Goal: Book appointment/travel/reservation

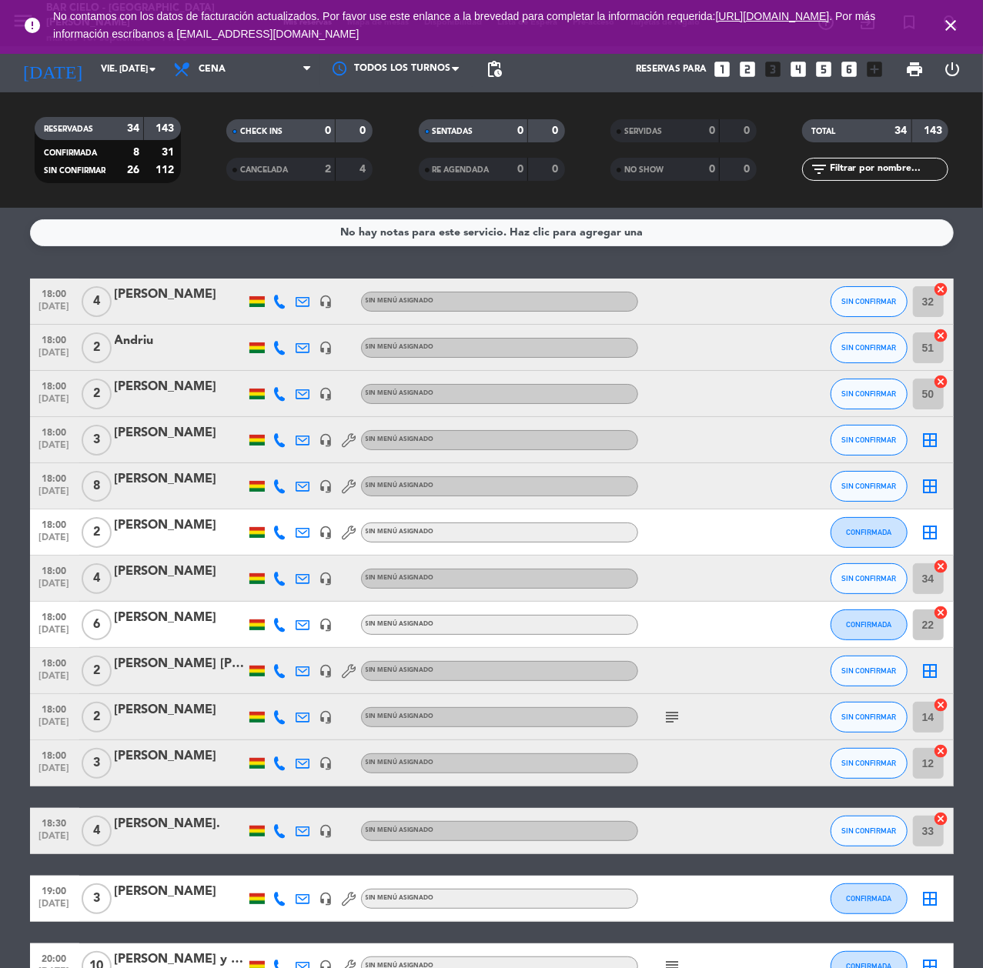
click at [746, 62] on icon "looks_two" at bounding box center [747, 69] width 20 height 20
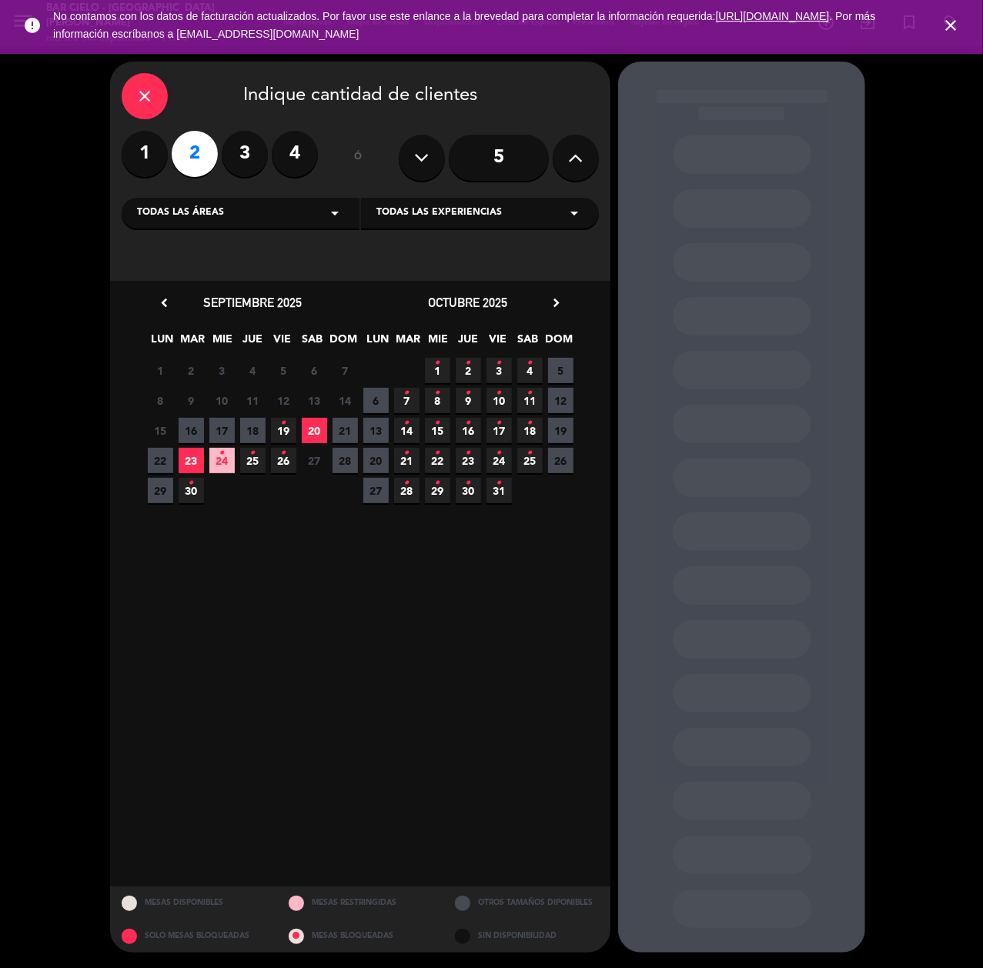
click at [191, 459] on span "23" at bounding box center [191, 460] width 25 height 25
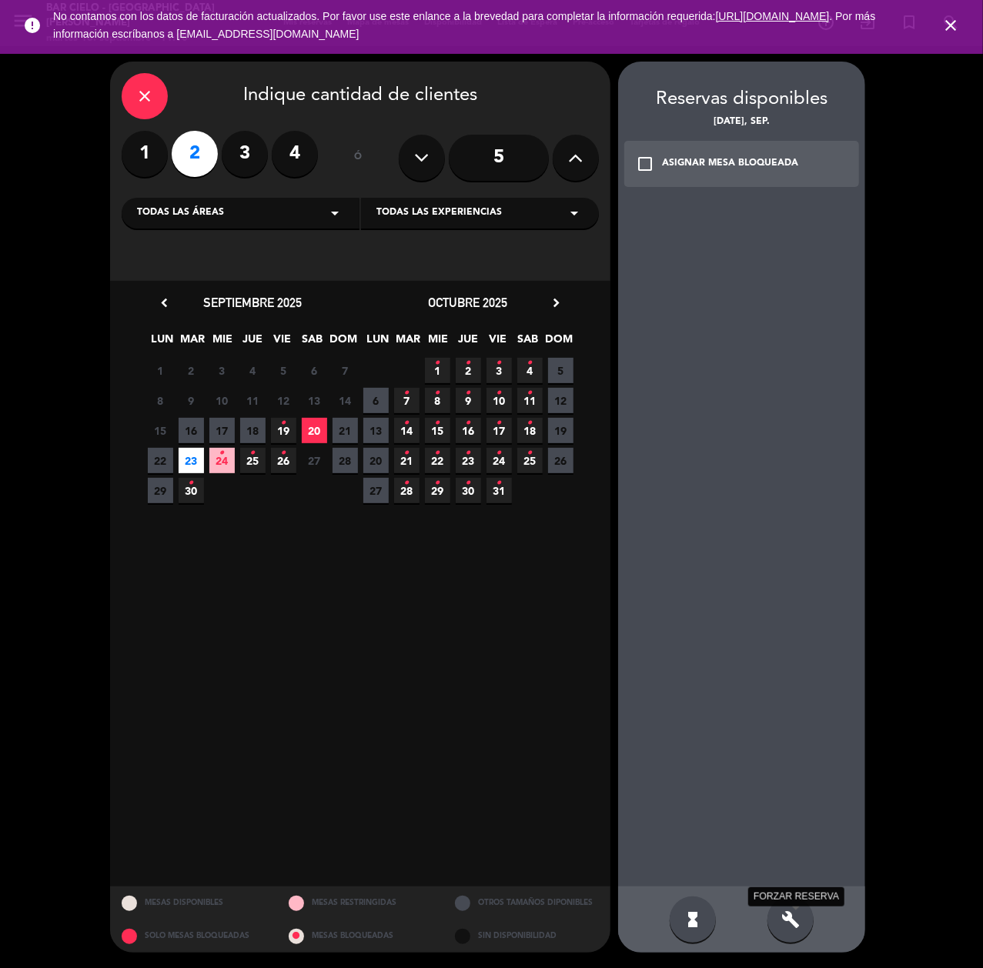
click at [781, 911] on icon "build" at bounding box center [790, 919] width 18 height 18
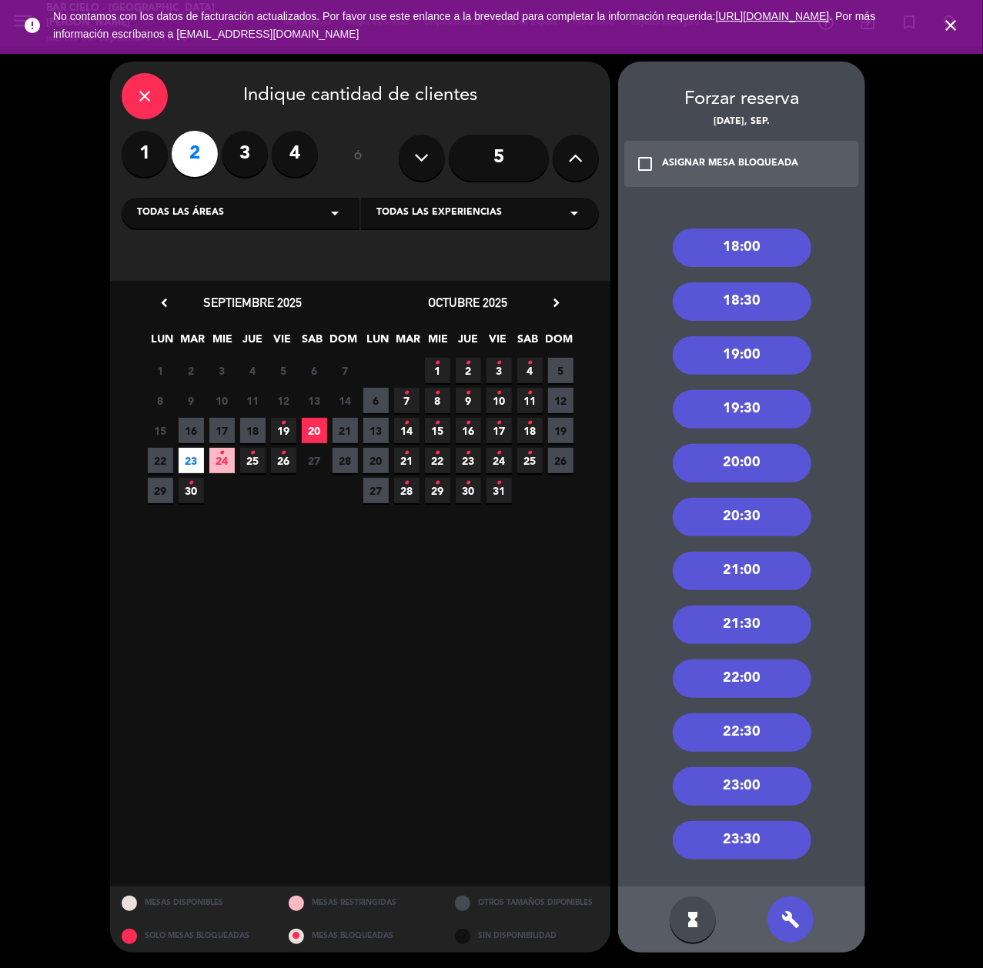
drag, startPoint x: 746, startPoint y: 672, endPoint x: 717, endPoint y: 641, distance: 43.0
click at [746, 672] on div "22:00" at bounding box center [741, 678] width 138 height 38
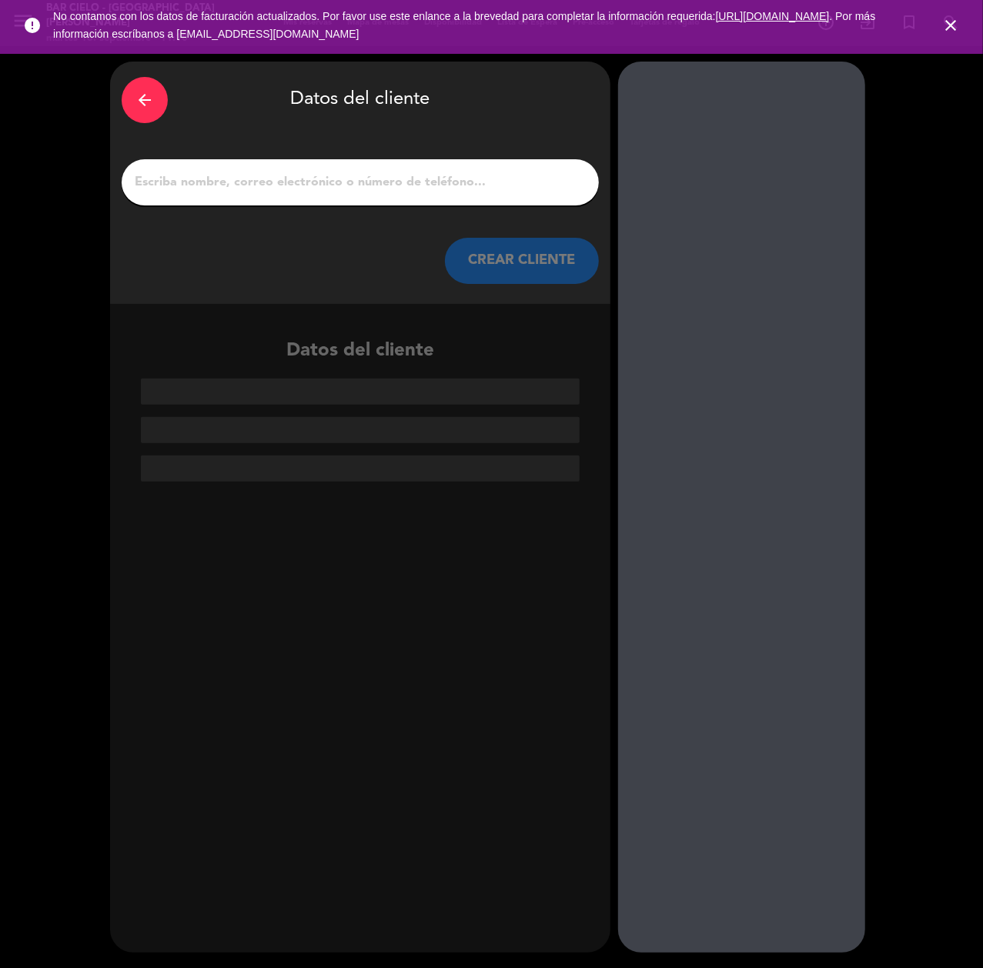
click at [372, 192] on input "1" at bounding box center [360, 183] width 454 height 22
paste input "[PERSON_NAME]"
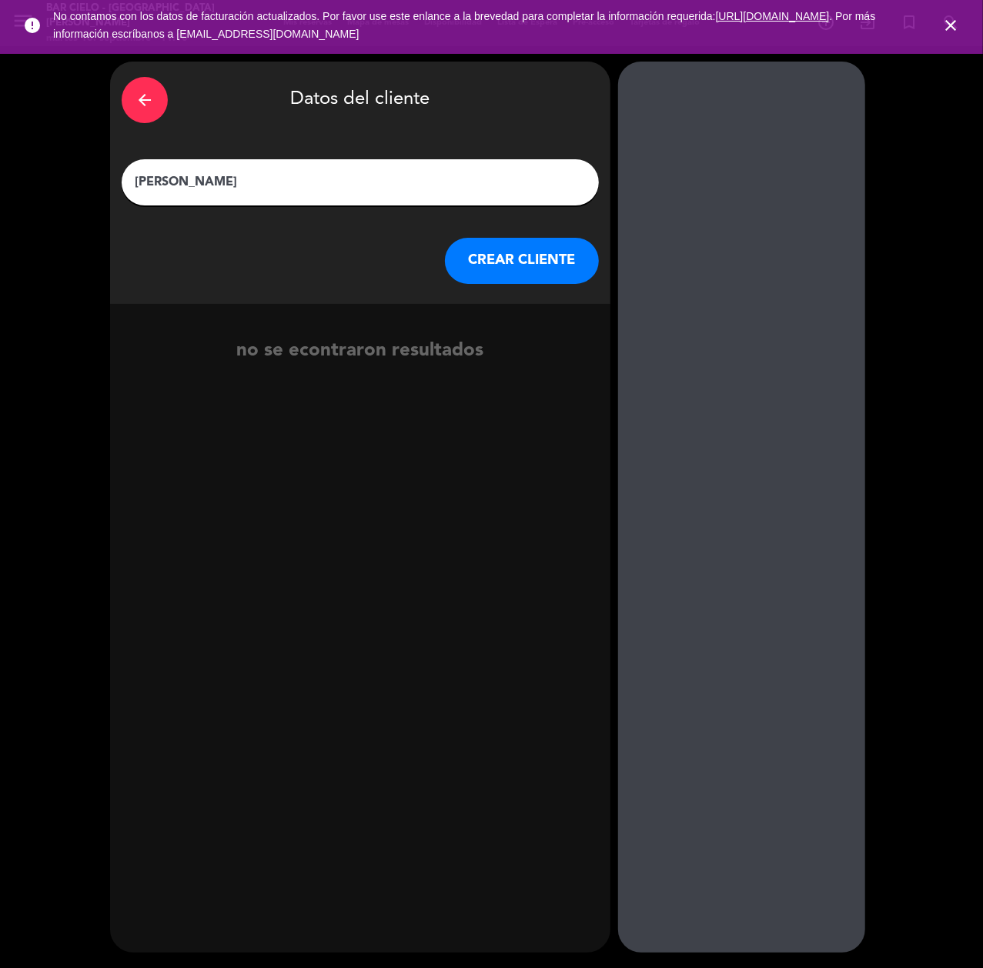
click at [142, 182] on input "[PERSON_NAME]" at bounding box center [360, 183] width 454 height 22
type input "[PERSON_NAME]"
click at [532, 252] on button "CREAR CLIENTE" at bounding box center [522, 261] width 154 height 46
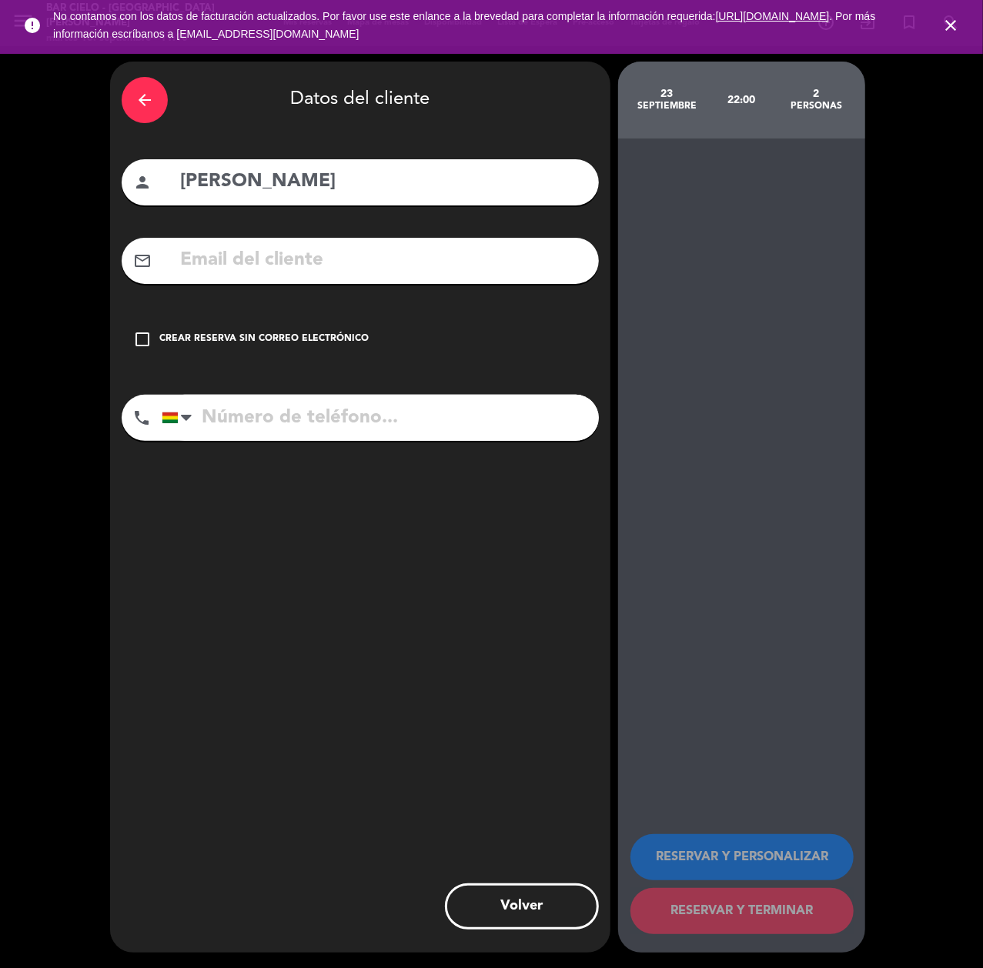
click at [299, 419] on input "tel" at bounding box center [380, 418] width 437 height 46
paste input "67759912"
type input "67759912"
click at [365, 357] on div "check_box_outline_blank Crear reserva sin correo electrónico" at bounding box center [360, 339] width 477 height 46
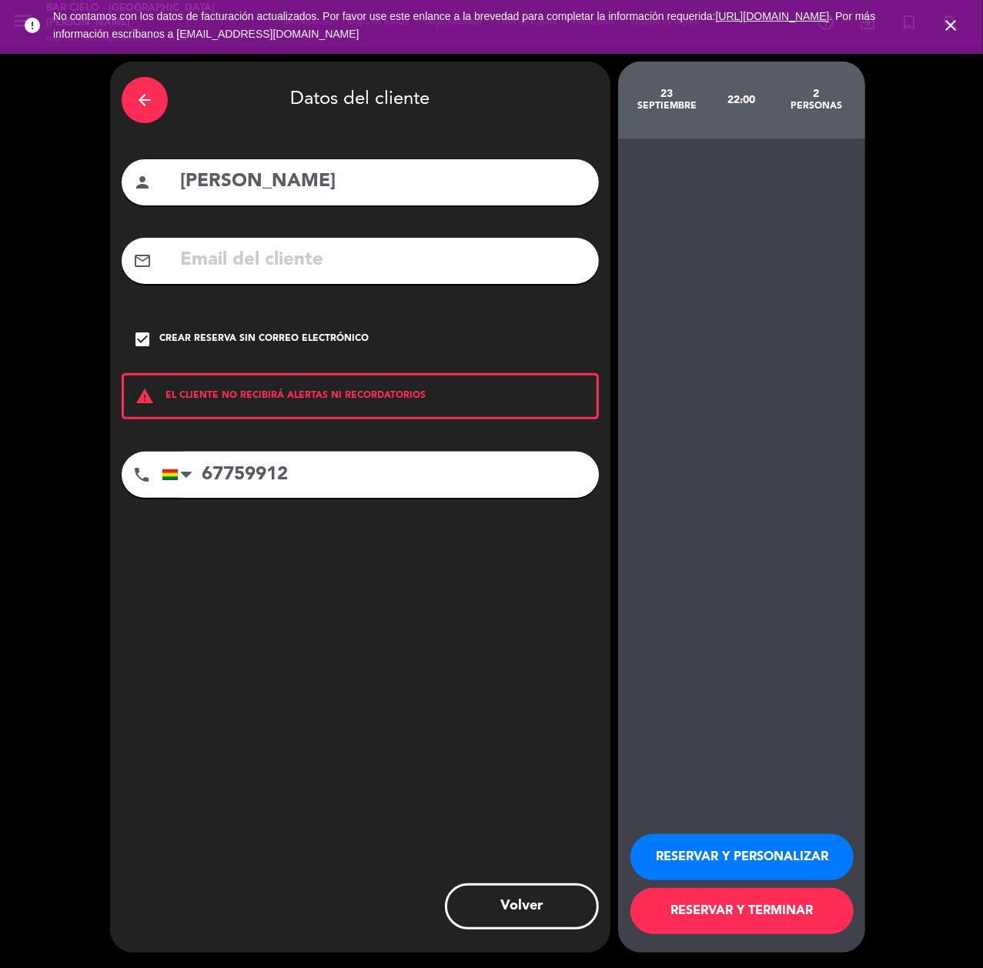
click at [712, 848] on button "RESERVAR Y PERSONALIZAR" at bounding box center [741, 857] width 223 height 46
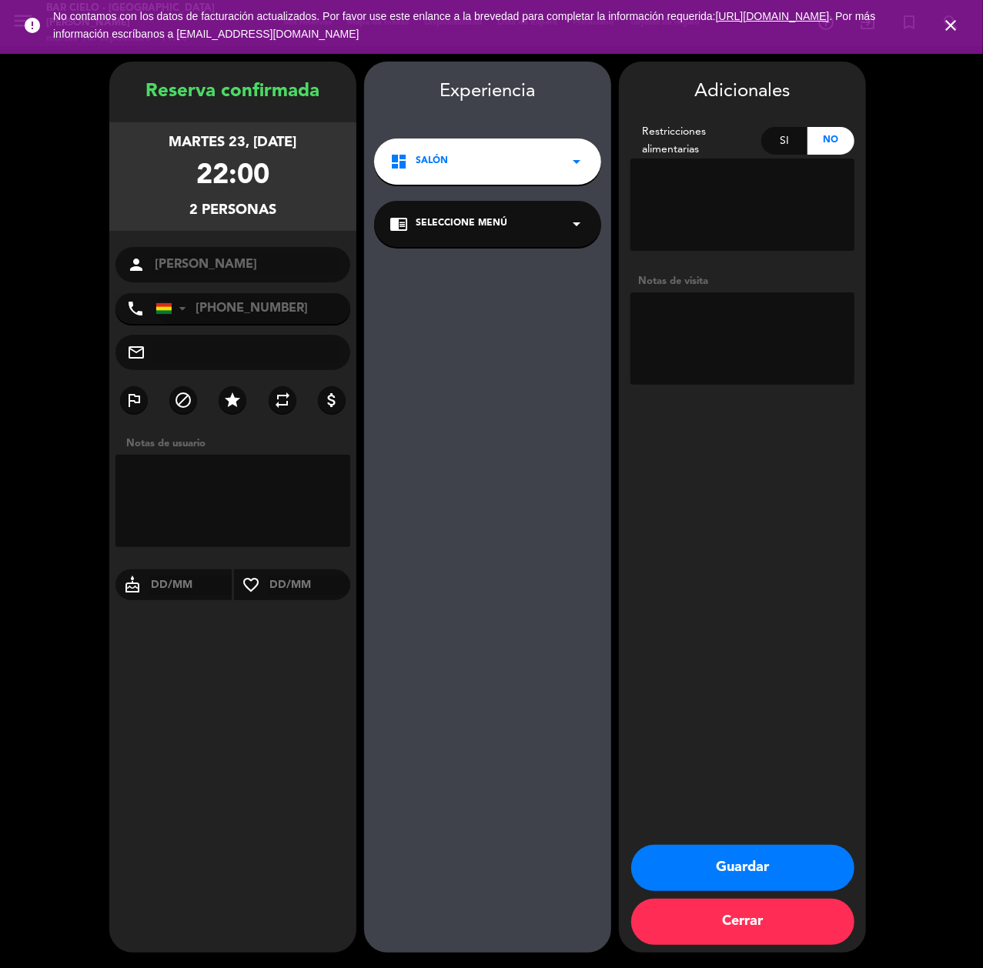
click at [440, 699] on div "Experiencia dashboard Salón arrow_drop_down chrome_reader_mode Seleccione Menú …" at bounding box center [487, 522] width 247 height 891
click at [709, 869] on button "Guardar" at bounding box center [742, 868] width 223 height 46
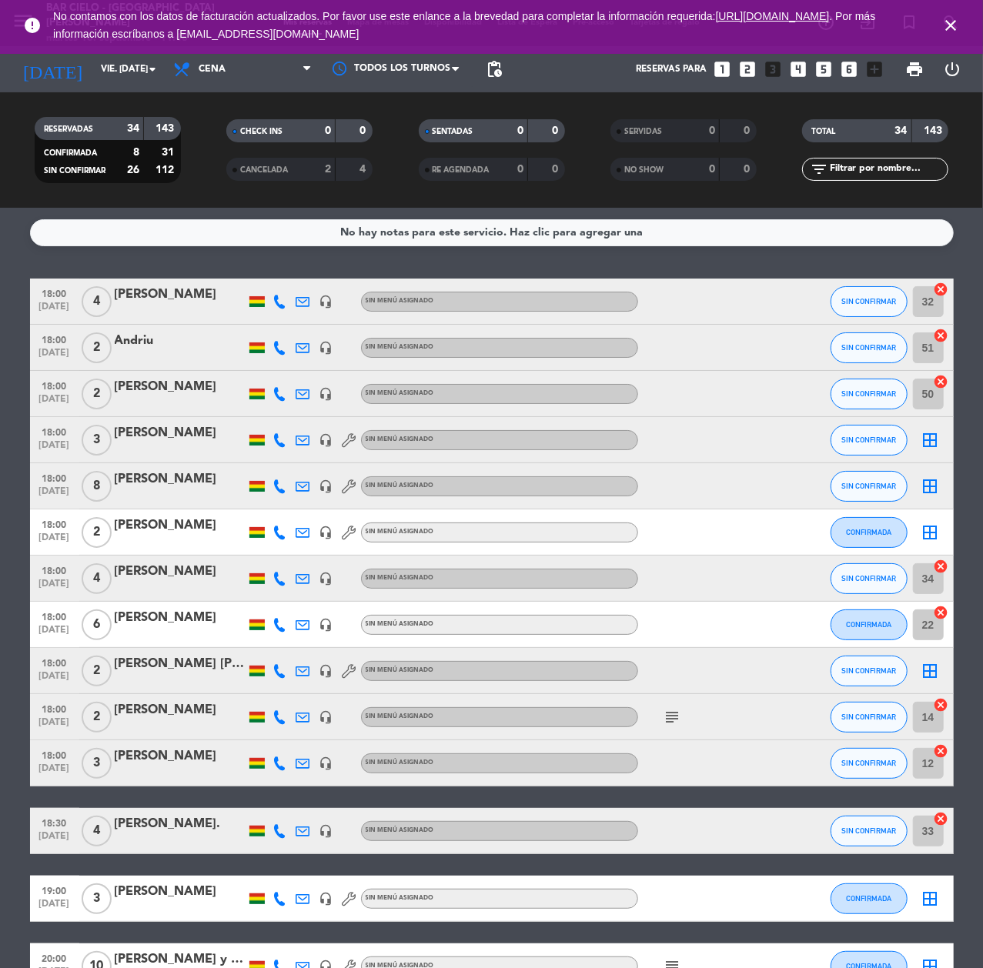
click at [954, 25] on icon "close" at bounding box center [950, 25] width 18 height 18
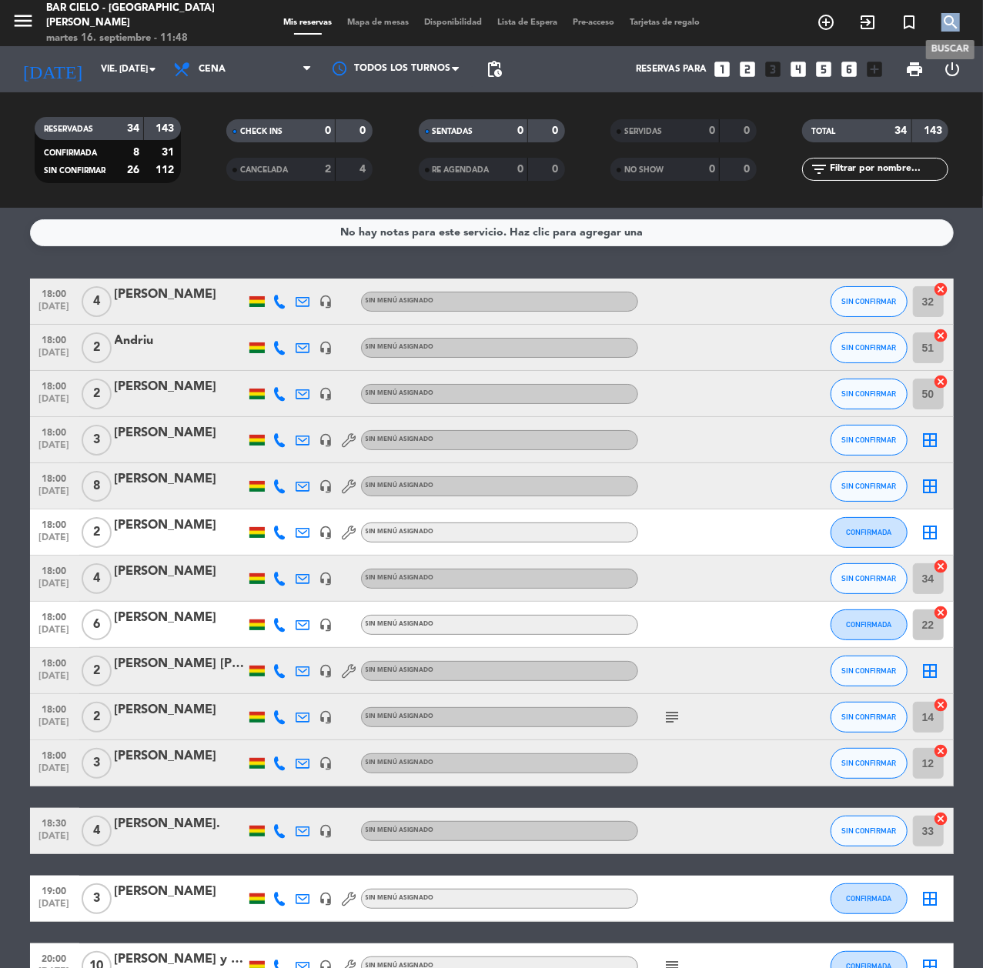
click at [954, 25] on icon "search" at bounding box center [950, 22] width 18 height 18
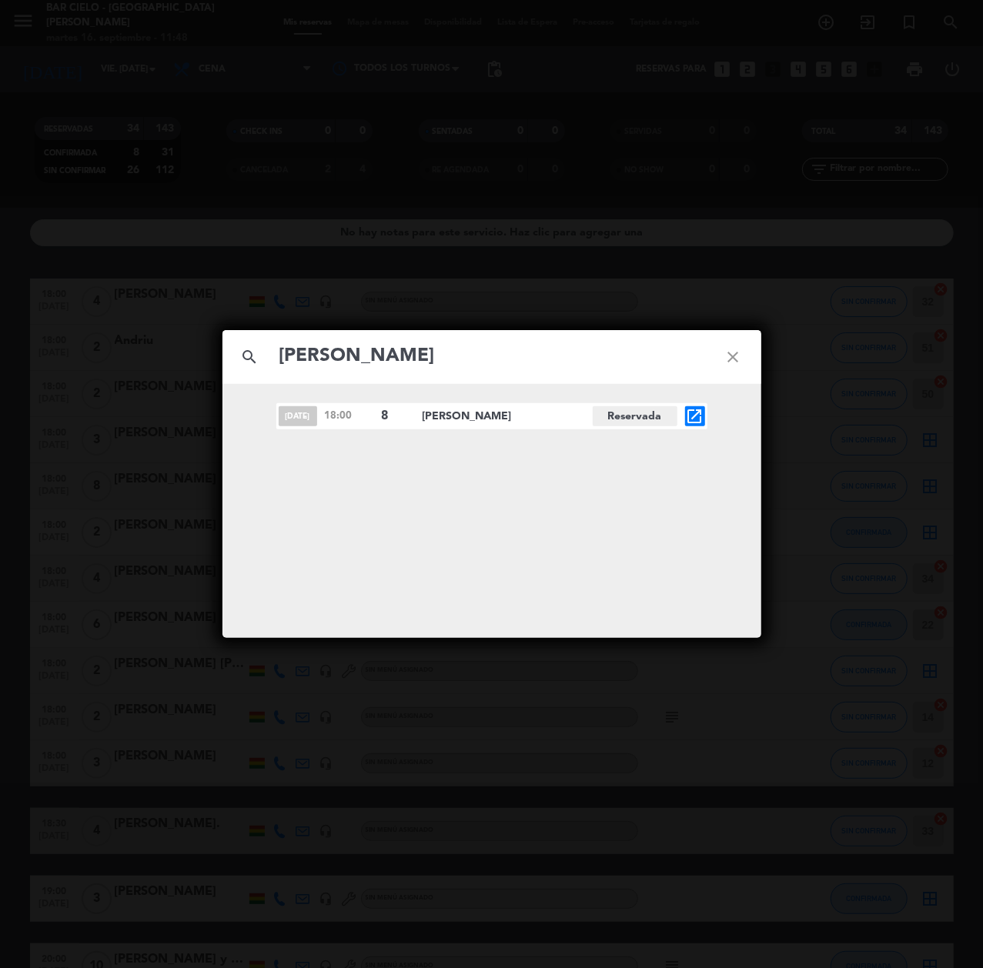
type input "[PERSON_NAME]"
click at [686, 422] on icon "open_in_new" at bounding box center [695, 416] width 18 height 18
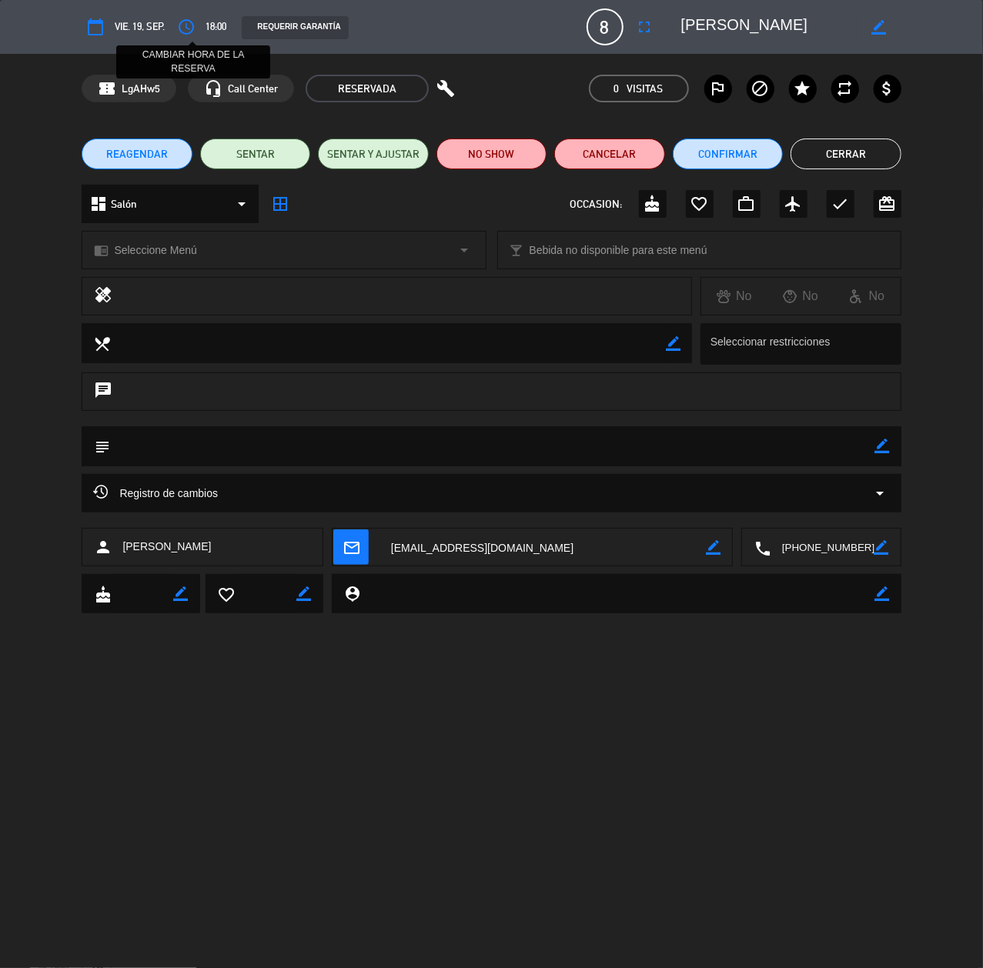
click at [191, 23] on icon "access_time" at bounding box center [186, 27] width 18 height 18
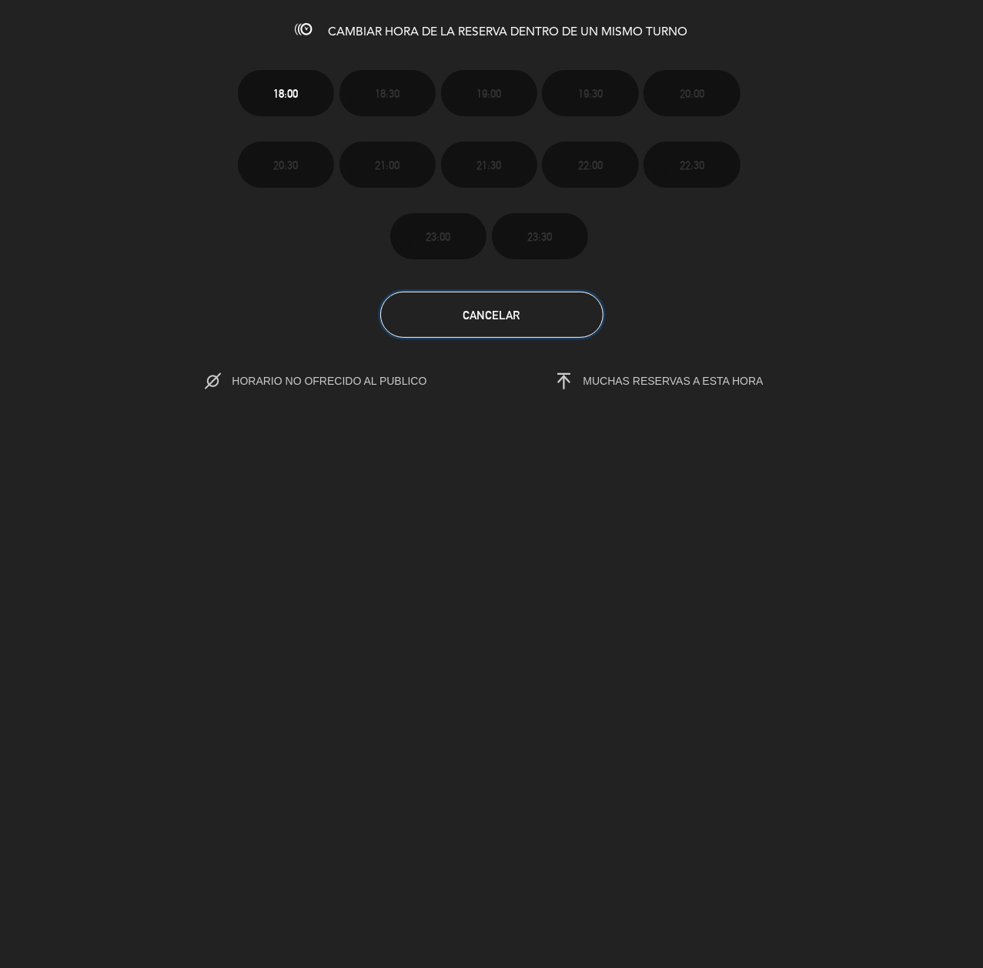
click at [466, 302] on button "Cancelar" at bounding box center [491, 315] width 223 height 46
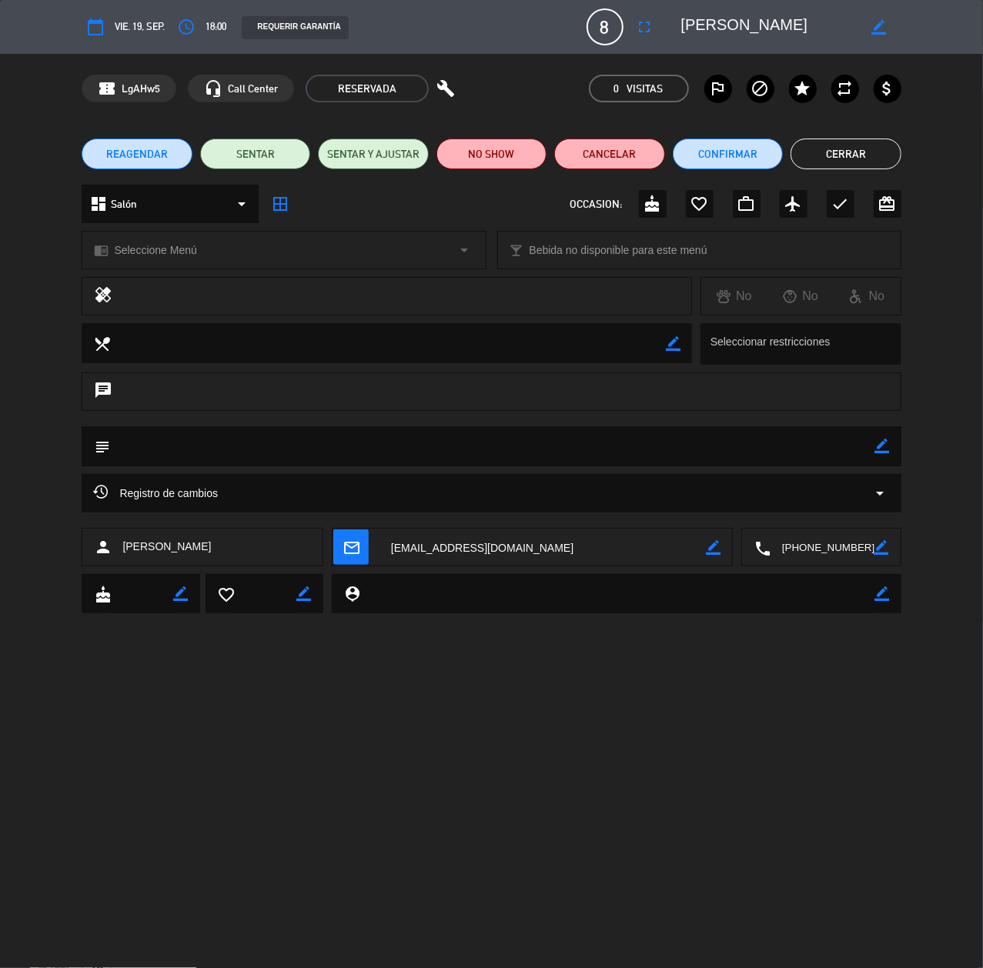
click at [154, 154] on span "REAGENDAR" at bounding box center [137, 154] width 62 height 16
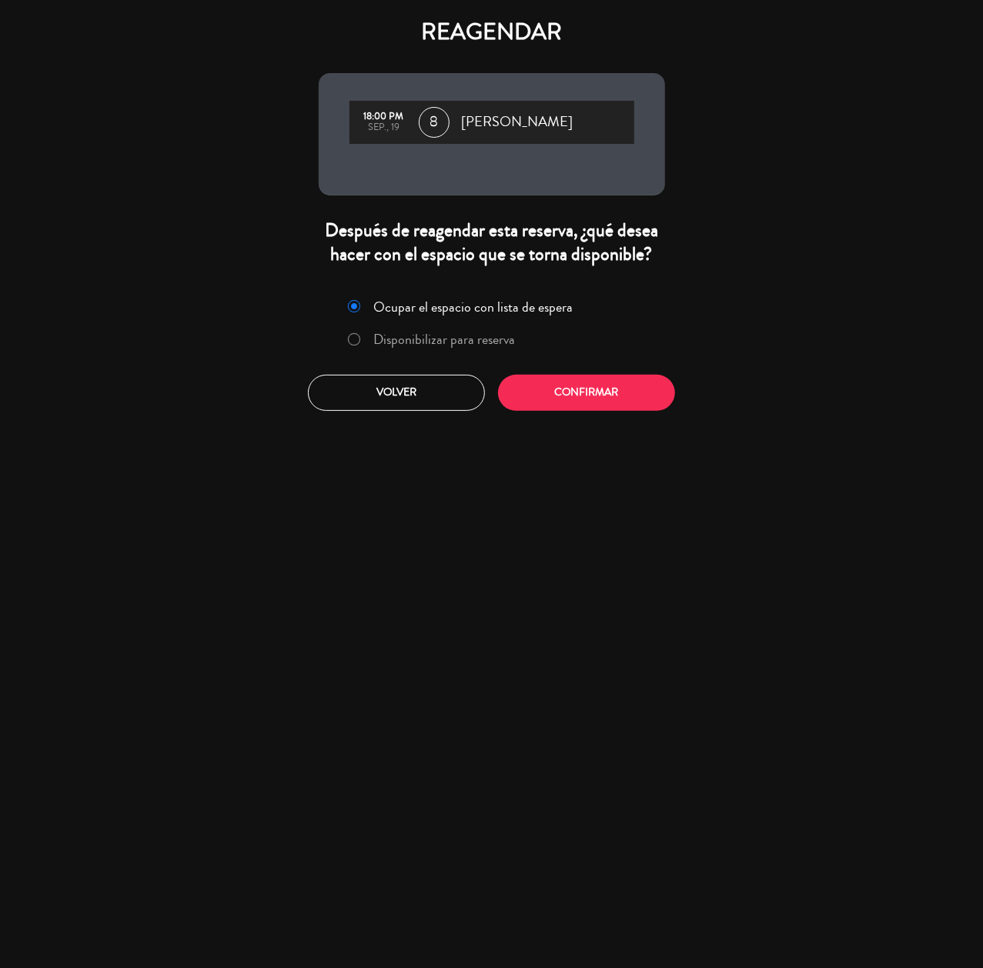
drag, startPoint x: 454, startPoint y: 339, endPoint x: 463, endPoint y: 345, distance: 11.5
click at [460, 342] on label "Disponibilizar para reserva" at bounding box center [444, 339] width 142 height 14
click at [552, 377] on button "Confirmar" at bounding box center [586, 393] width 177 height 36
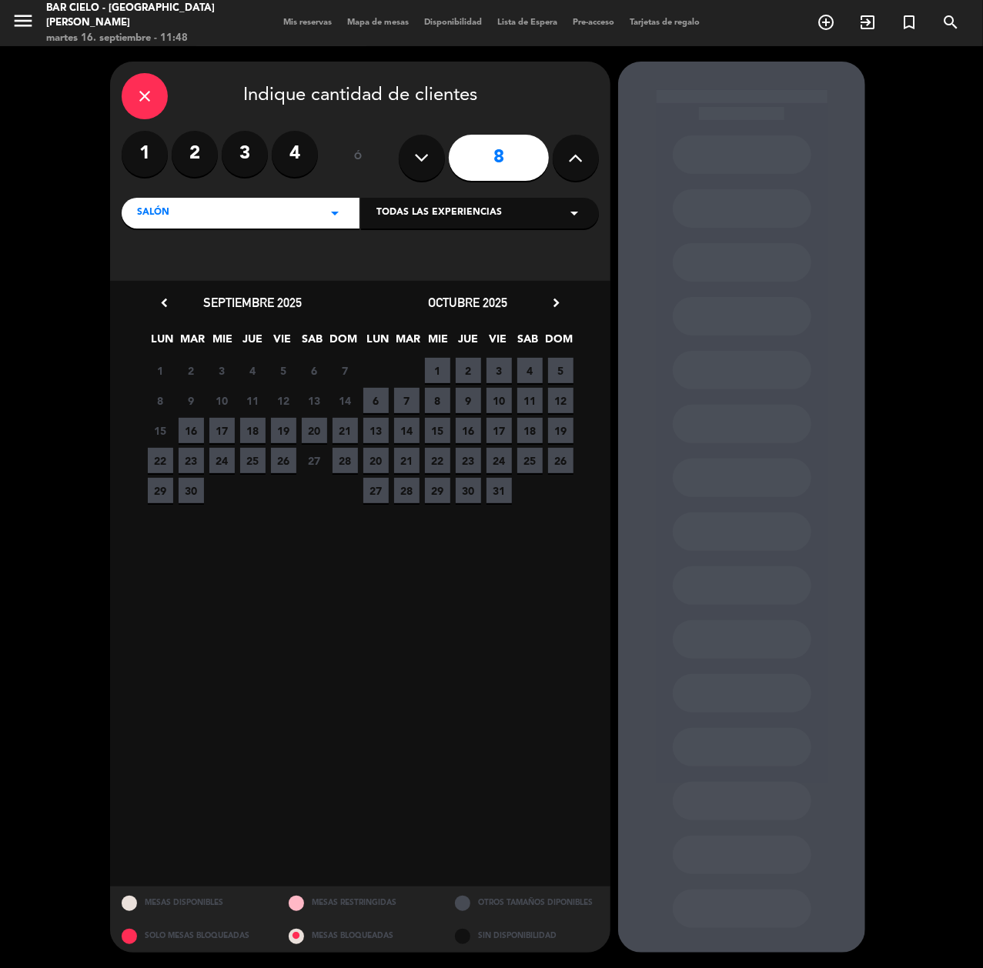
click at [278, 437] on span "19" at bounding box center [283, 430] width 25 height 25
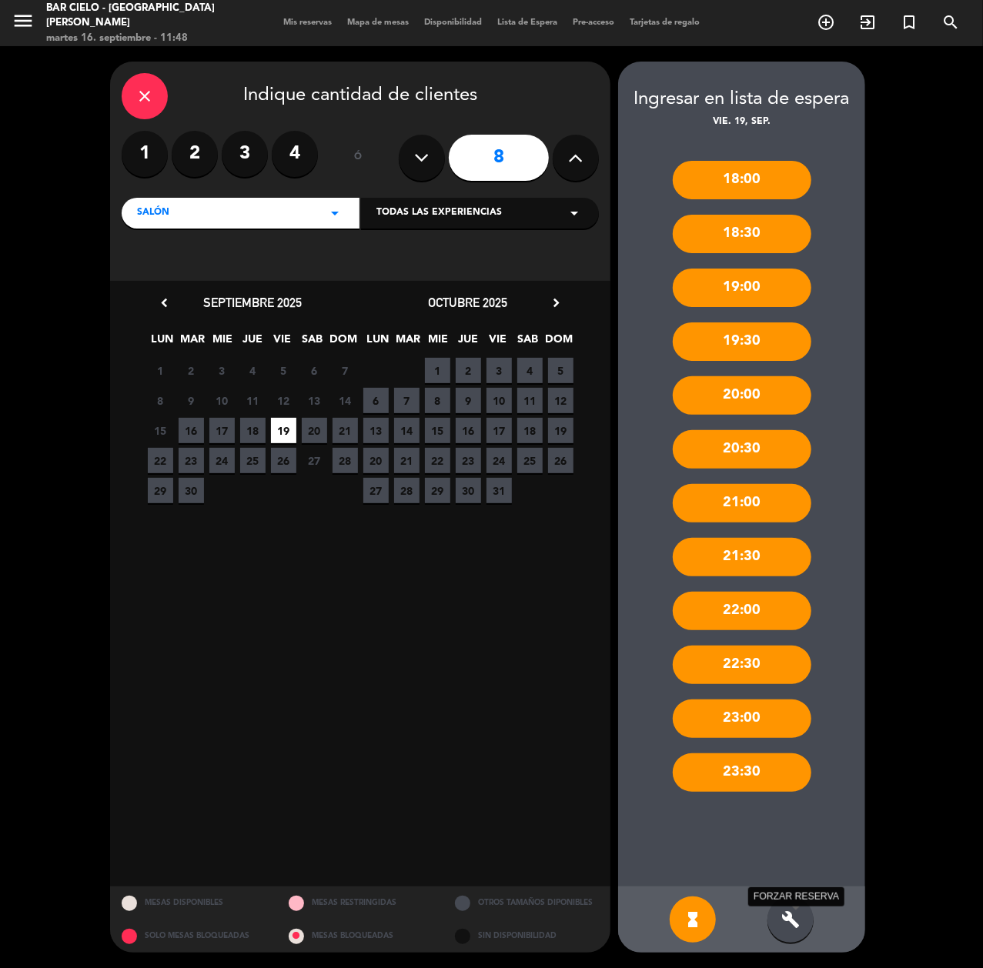
click at [797, 928] on icon "build" at bounding box center [790, 919] width 18 height 18
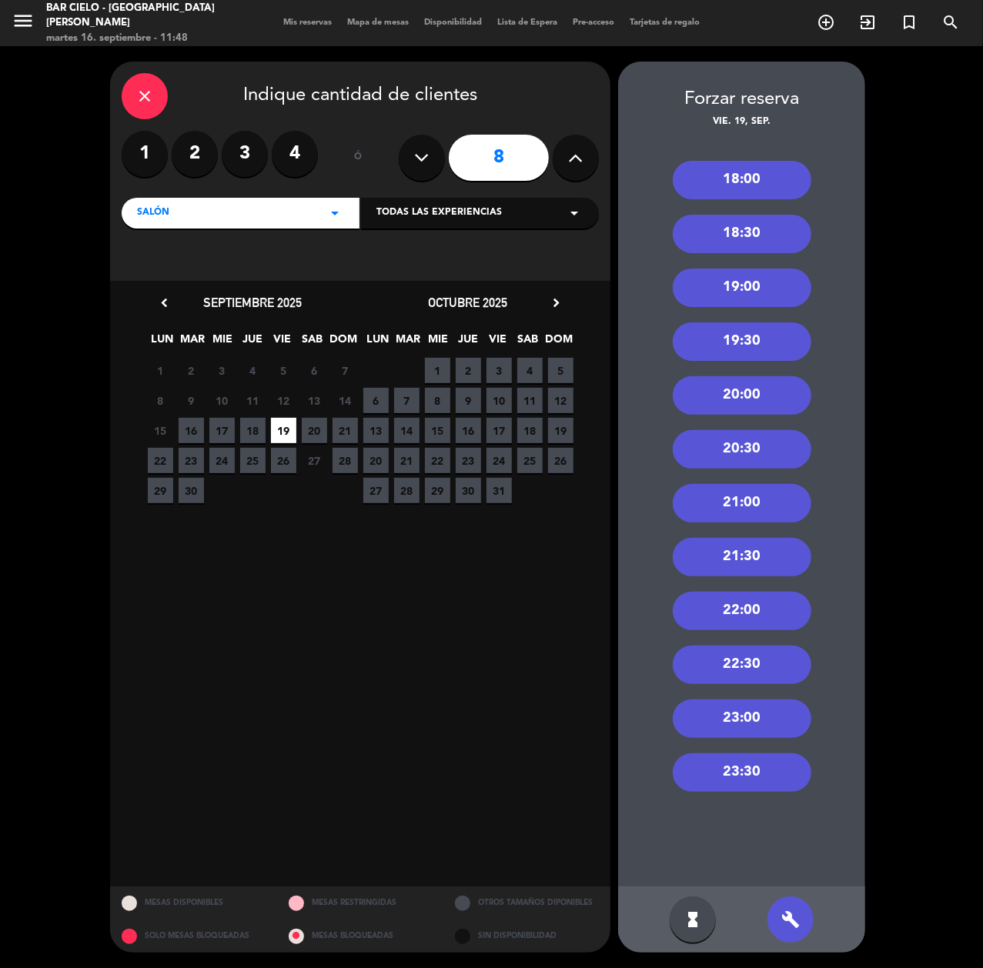
click at [751, 389] on div "20:00" at bounding box center [741, 395] width 138 height 38
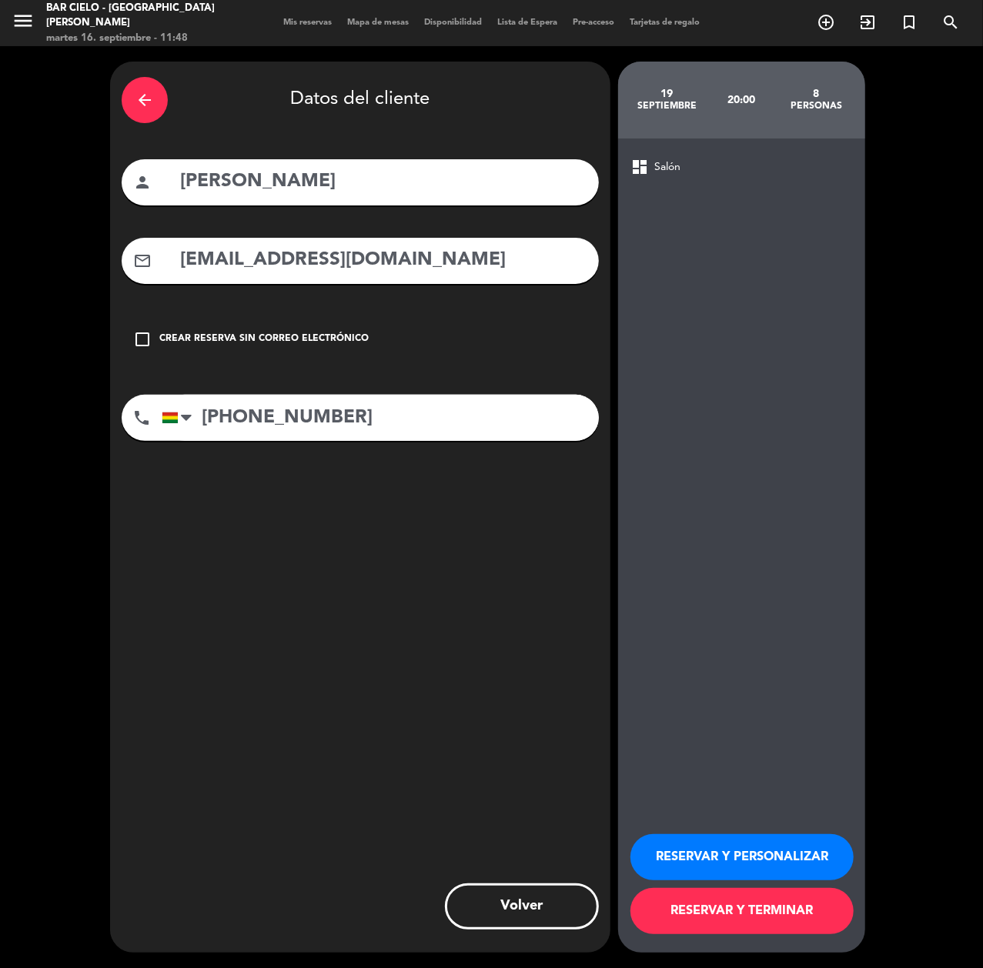
drag, startPoint x: 716, startPoint y: 862, endPoint x: 466, endPoint y: 793, distance: 258.7
click at [715, 862] on button "RESERVAR Y PERSONALIZAR" at bounding box center [741, 857] width 223 height 46
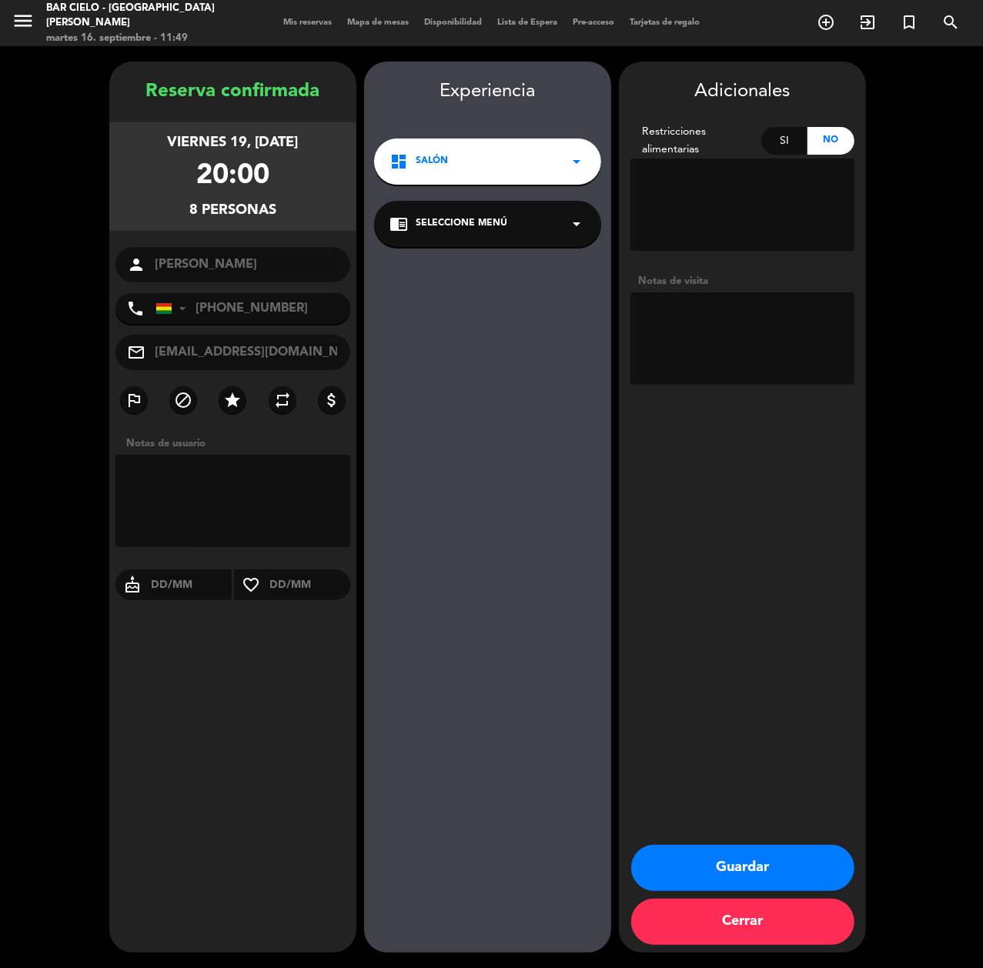
drag, startPoint x: 56, startPoint y: 87, endPoint x: 142, endPoint y: 127, distance: 95.0
click at [65, 88] on booking-confirmed "Reserva confirmada viernes 19, [DATE] 20:00 8 personas person [PERSON_NAME] pho…" at bounding box center [491, 507] width 952 height 891
click at [716, 854] on button "Guardar" at bounding box center [742, 868] width 223 height 46
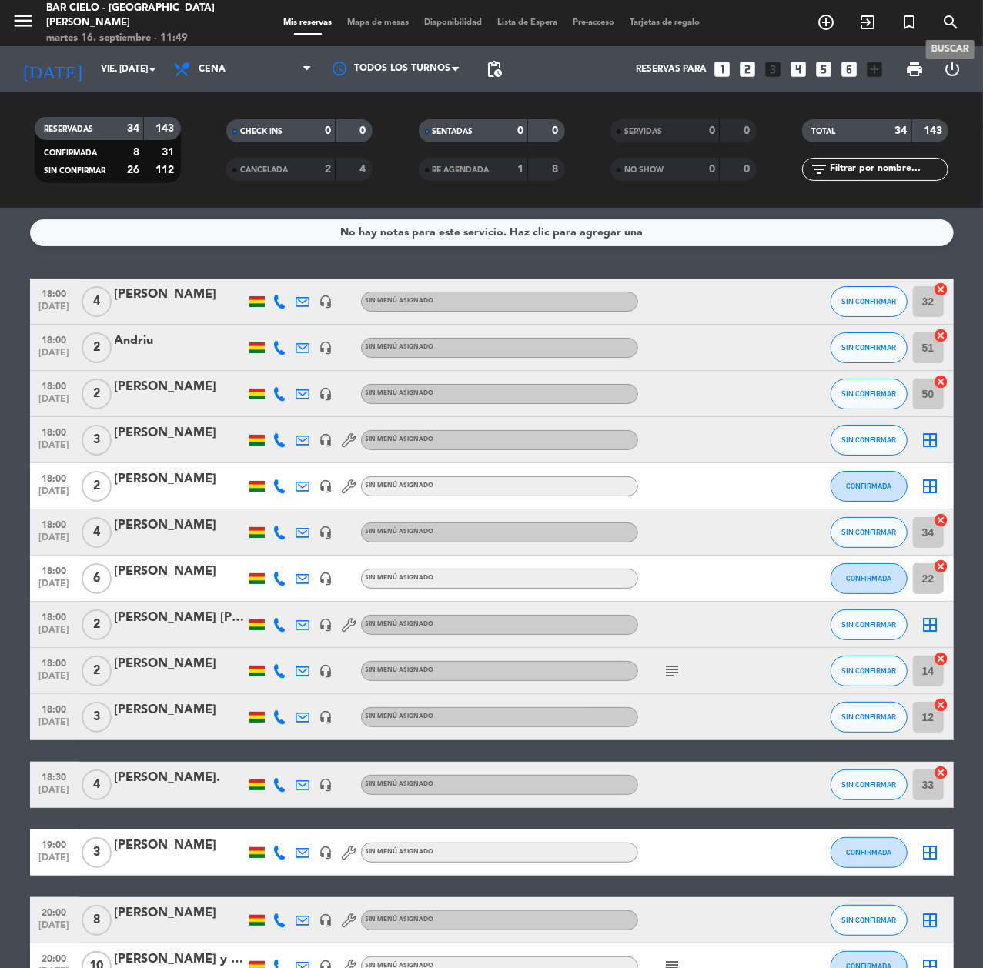
click at [937, 20] on span "search" at bounding box center [950, 22] width 42 height 26
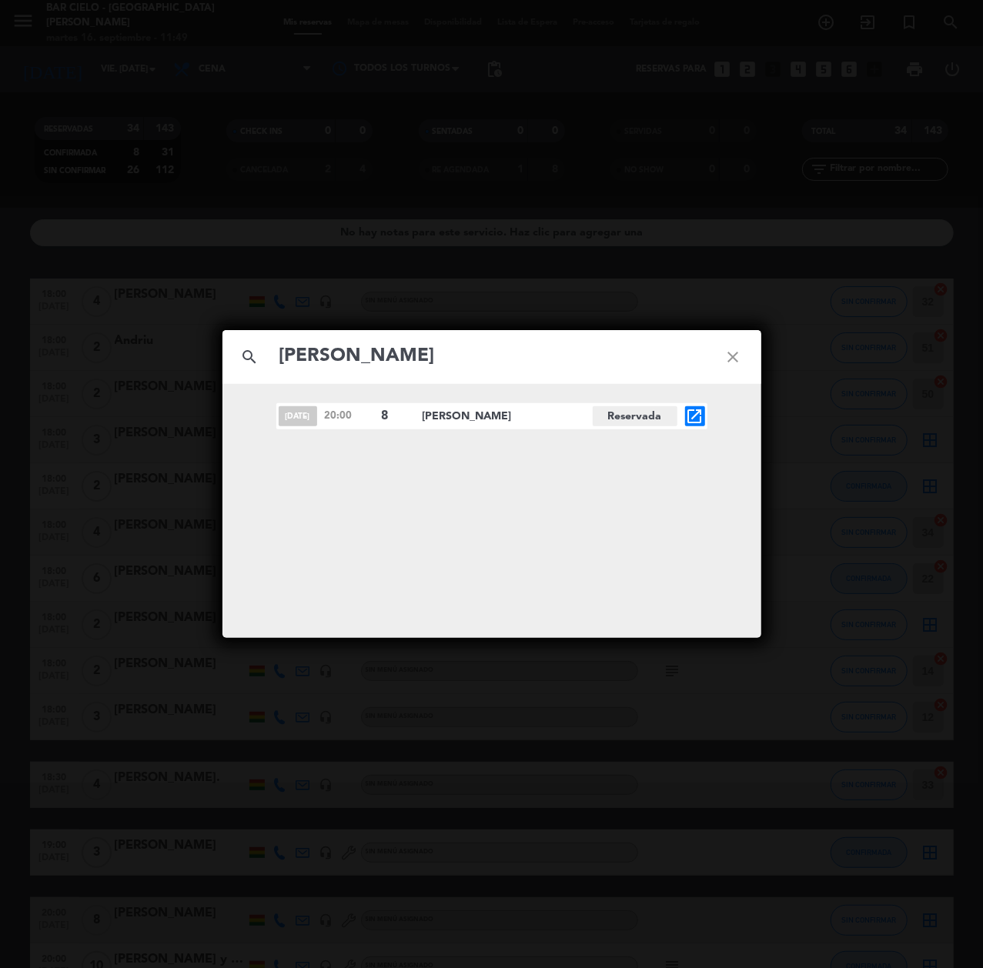
type input "[PERSON_NAME]"
click at [694, 419] on icon "open_in_new" at bounding box center [695, 416] width 18 height 18
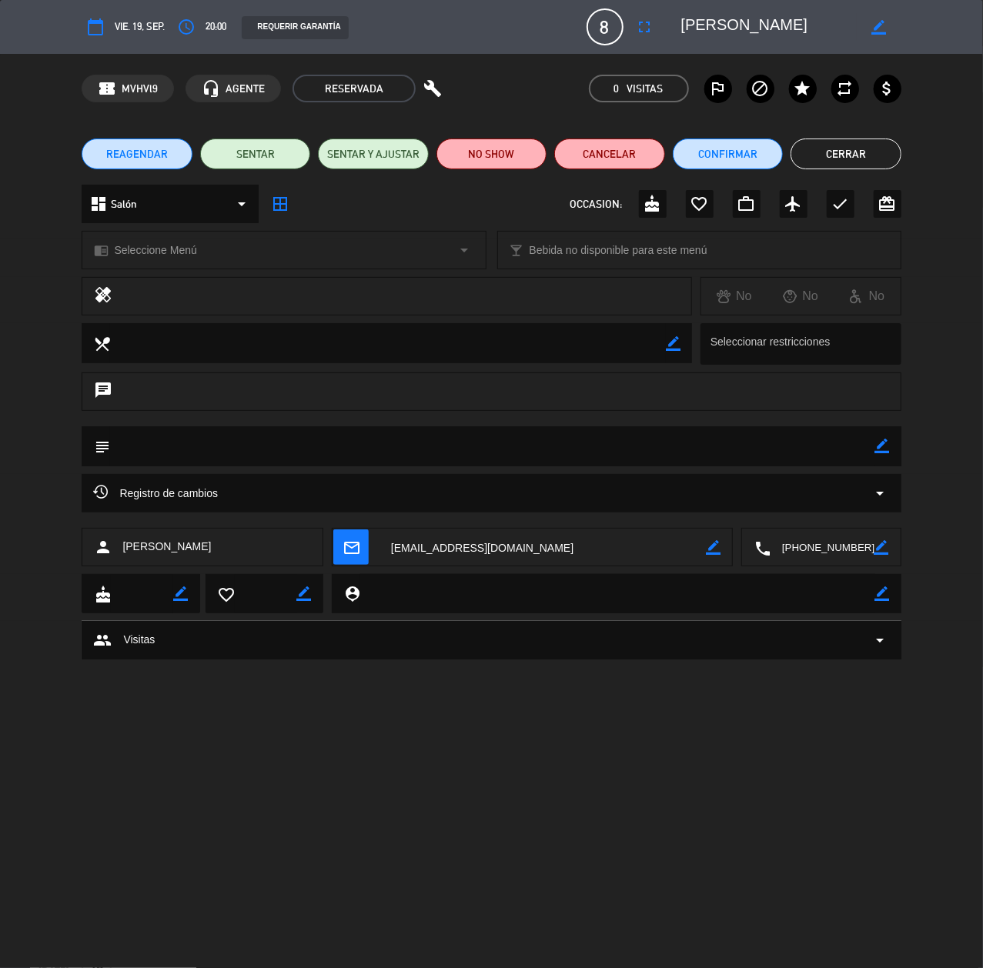
click at [884, 446] on icon "border_color" at bounding box center [882, 446] width 15 height 15
click at [869, 444] on textarea at bounding box center [492, 445] width 764 height 39
type textarea "2 CUMPLEAÑOS"
click at [756, 155] on button "Confirmar" at bounding box center [727, 153] width 110 height 31
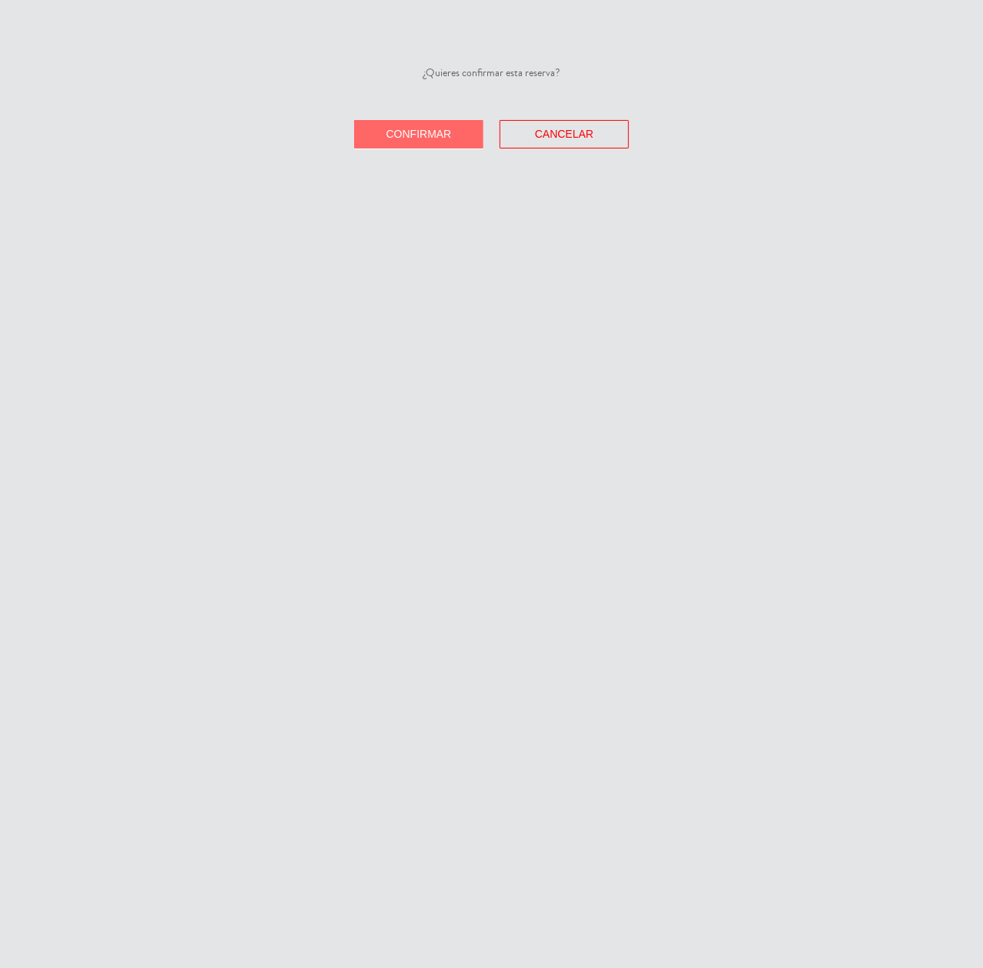
click at [419, 137] on span "Confirmar" at bounding box center [418, 134] width 65 height 12
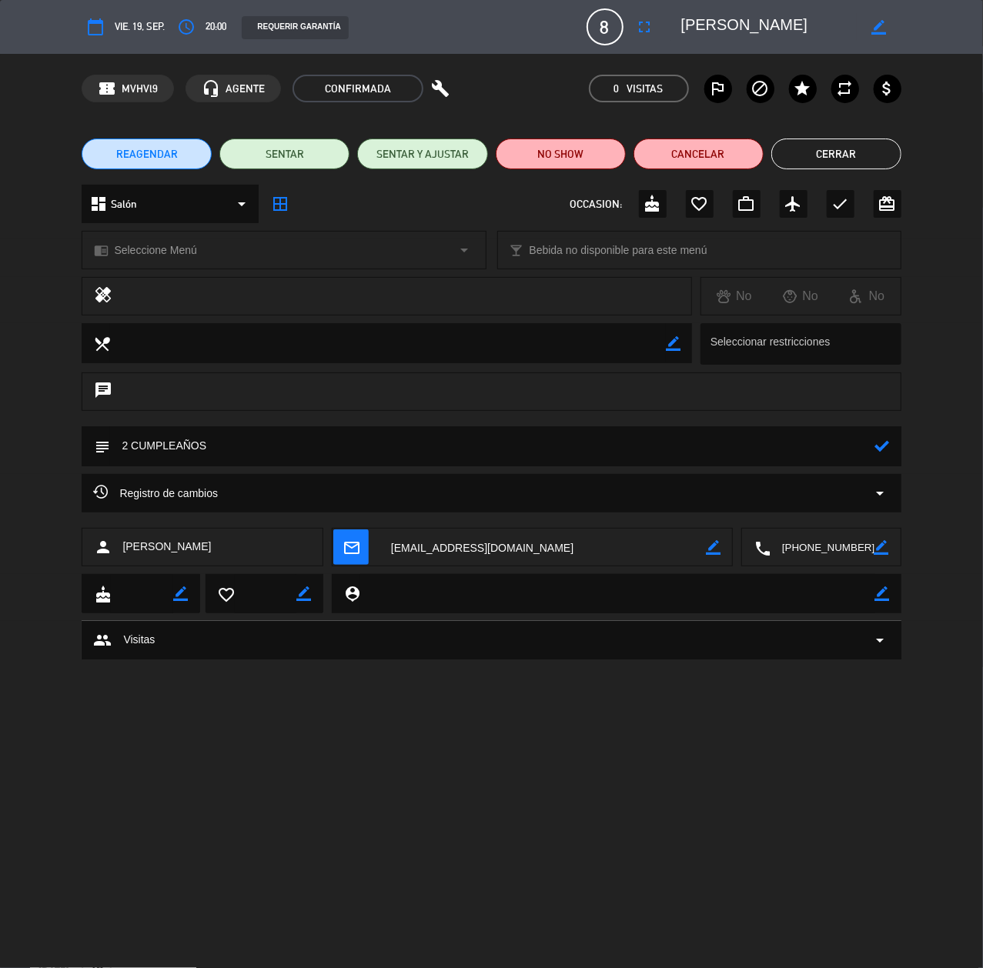
click at [826, 152] on button "Cerrar" at bounding box center [836, 153] width 130 height 31
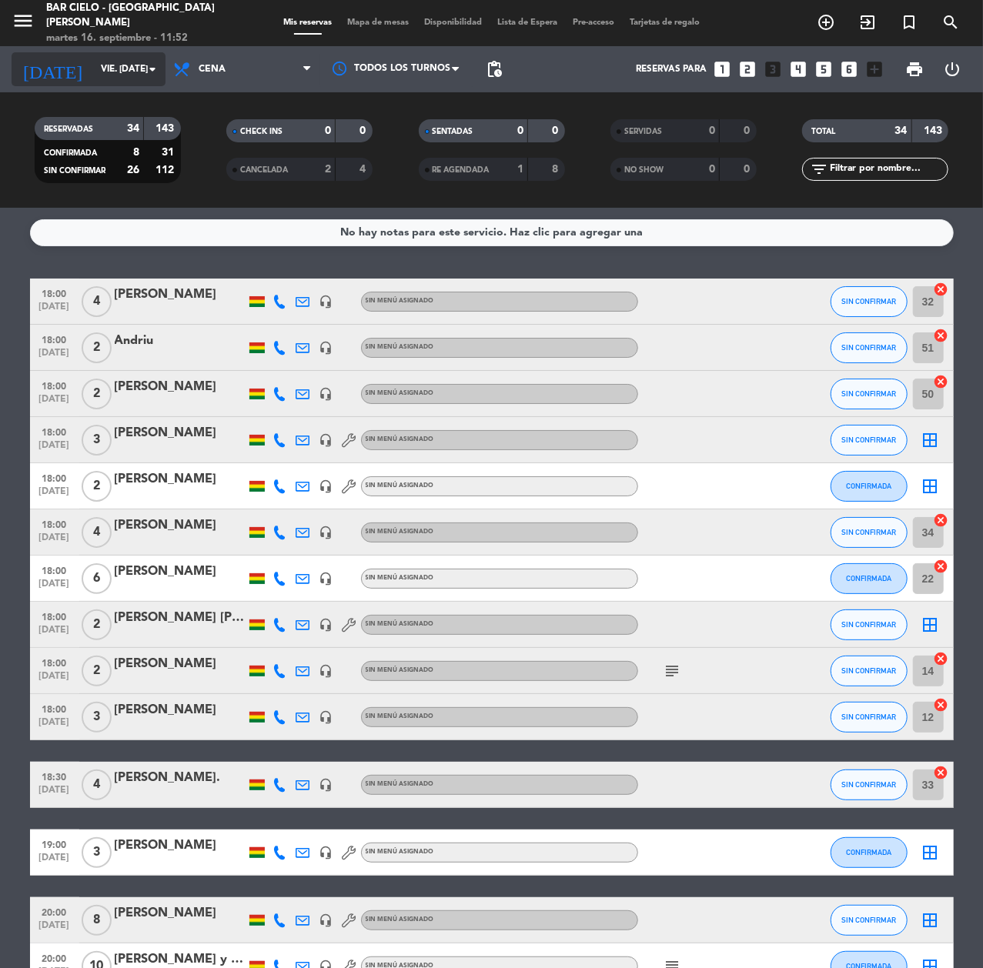
click at [109, 75] on input "vie. [DATE]" at bounding box center [154, 69] width 122 height 26
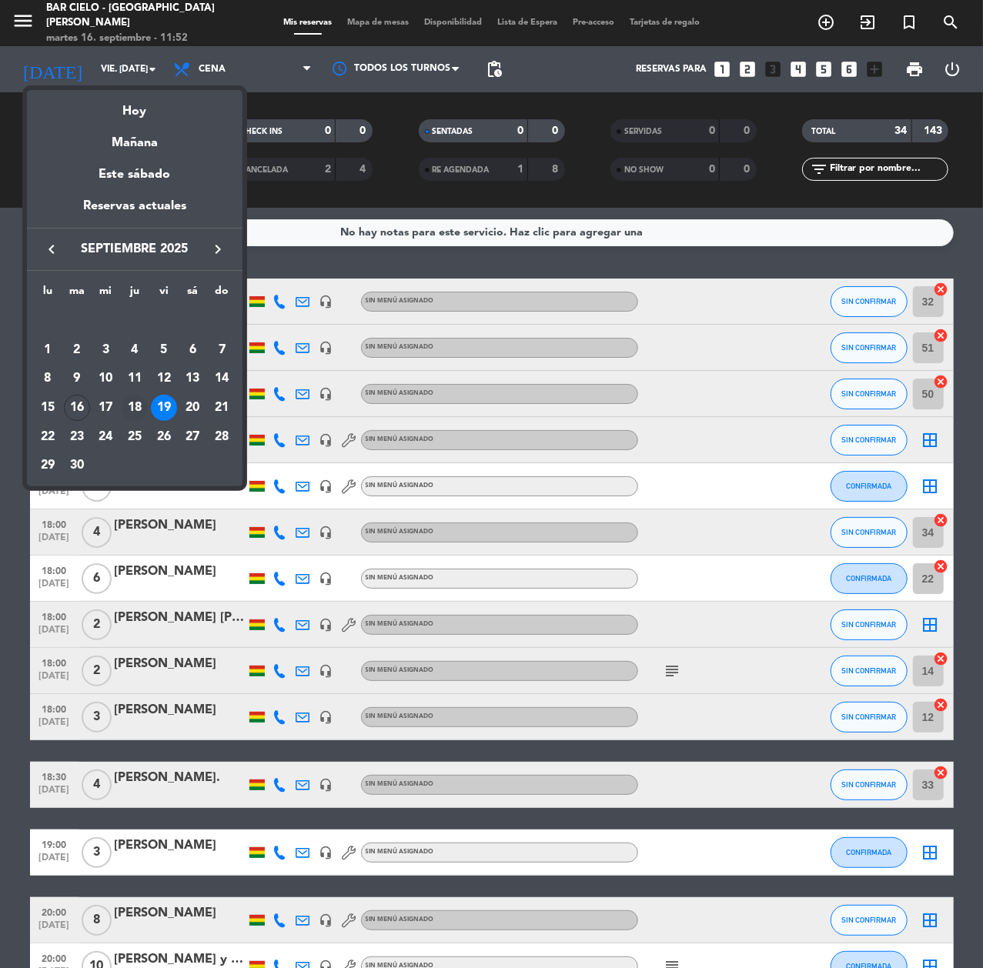
click at [137, 409] on div "18" at bounding box center [135, 408] width 26 height 26
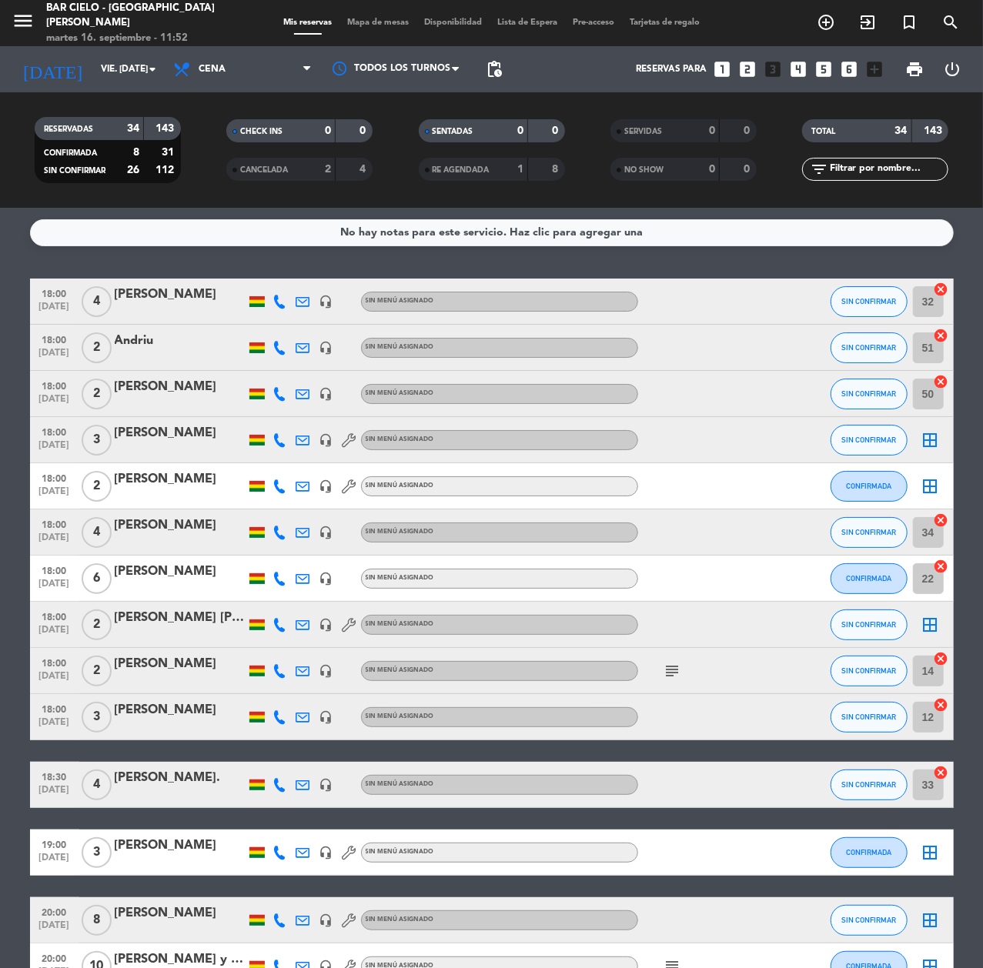
type input "[DEMOGRAPHIC_DATA] [DATE]"
